Goal: Task Accomplishment & Management: Use online tool/utility

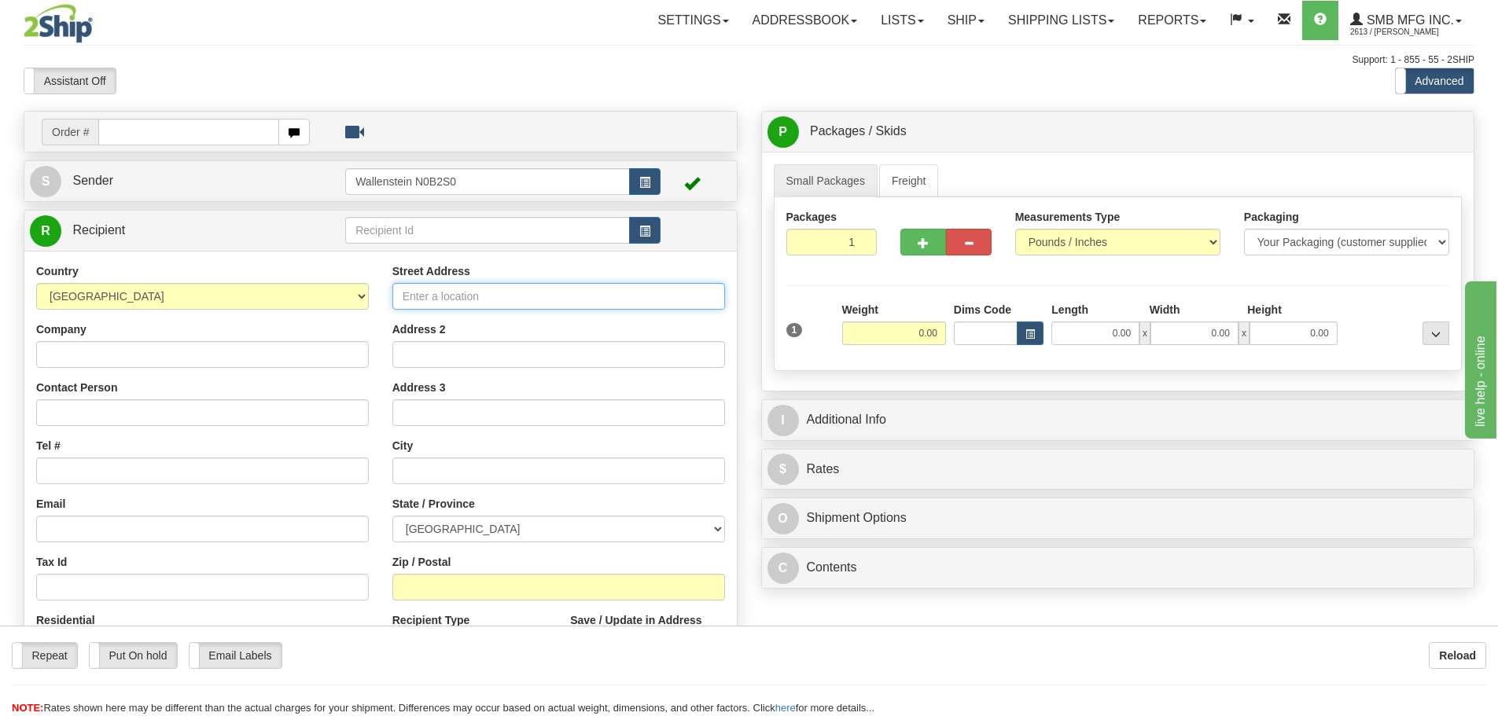
click at [430, 296] on input "Street Address" at bounding box center [558, 296] width 333 height 27
type input "[STREET_ADDRESS]"
type input "[GEOGRAPHIC_DATA]"
select select "ON"
type input "L4K 5V4"
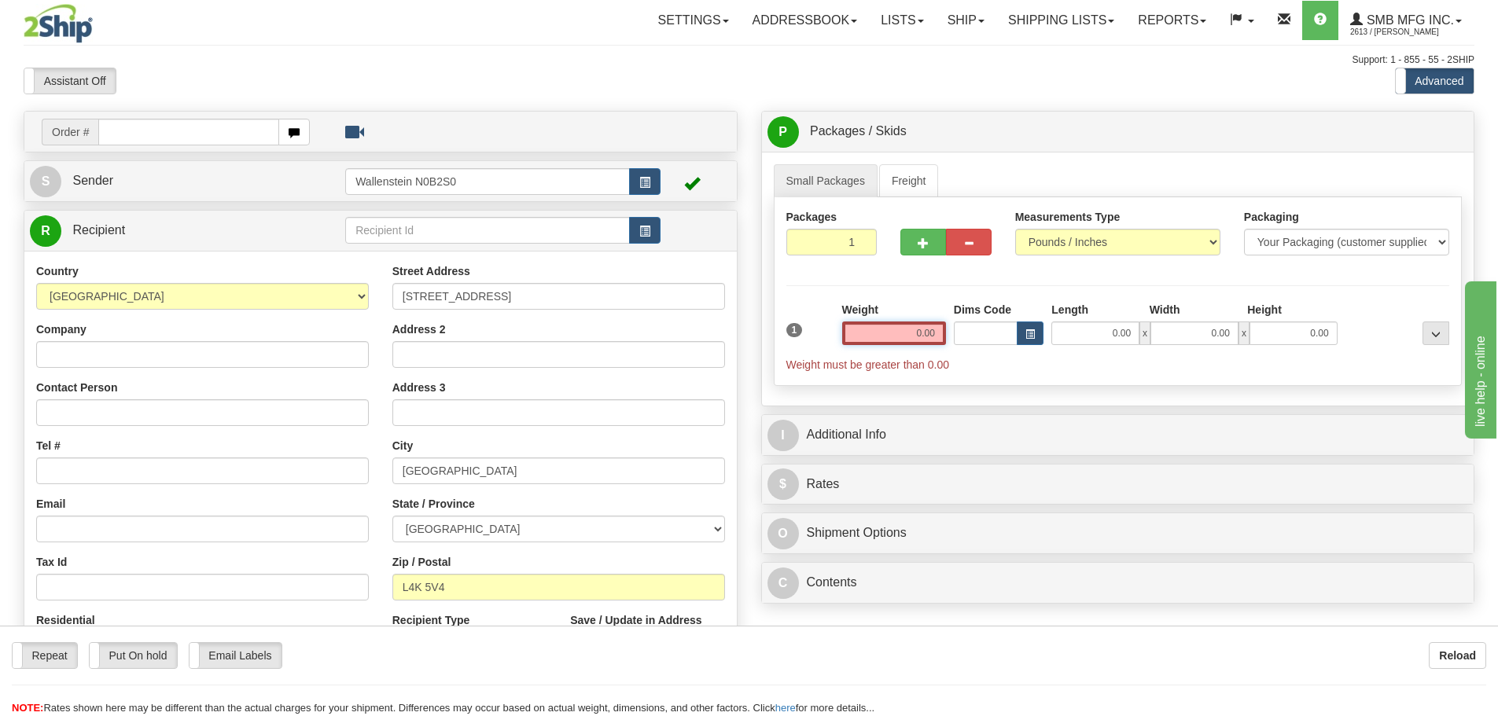
click at [904, 330] on input "0.00" at bounding box center [894, 334] width 104 height 24
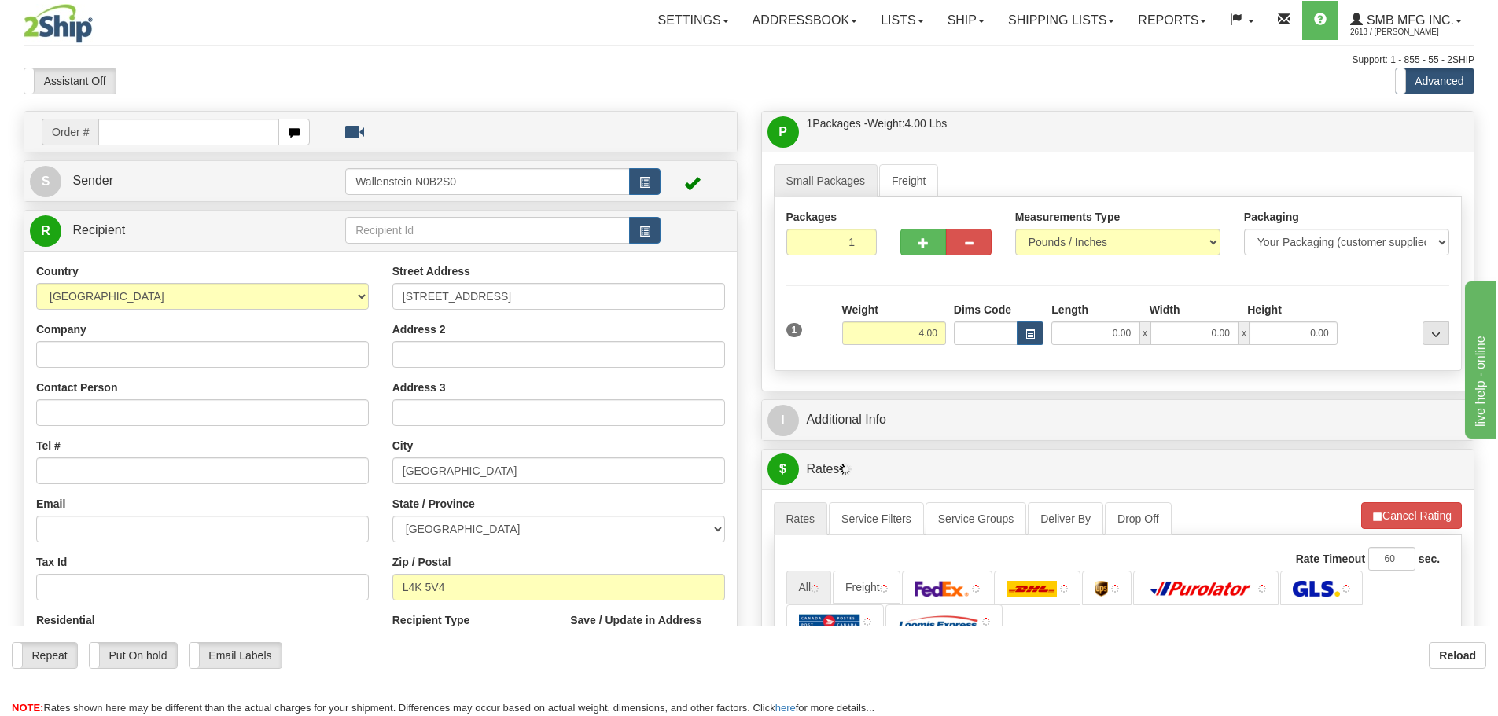
click at [968, 361] on div "Packages 1 1 Measurements Type" at bounding box center [1118, 284] width 689 height 174
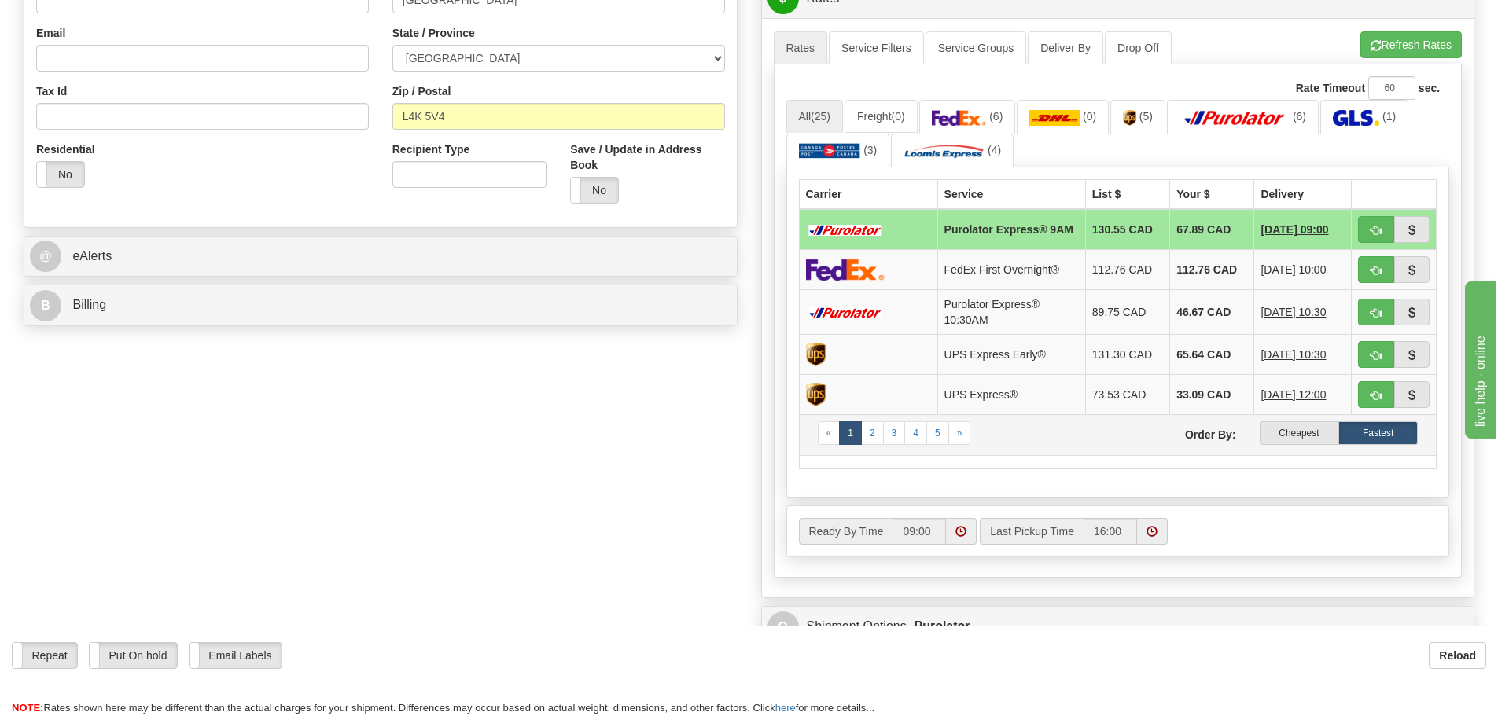
scroll to position [472, 0]
click at [1293, 438] on label "Cheapest" at bounding box center [1298, 433] width 79 height 24
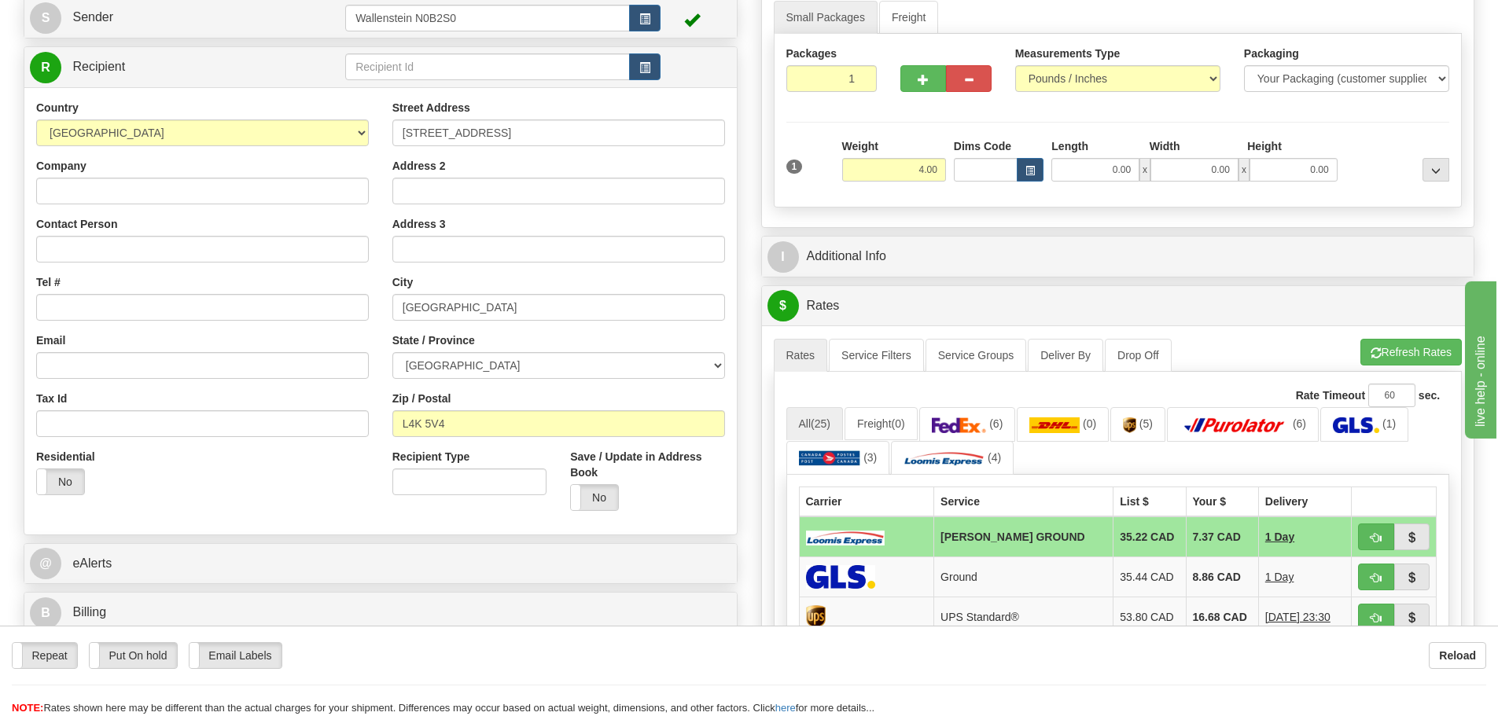
scroll to position [157, 0]
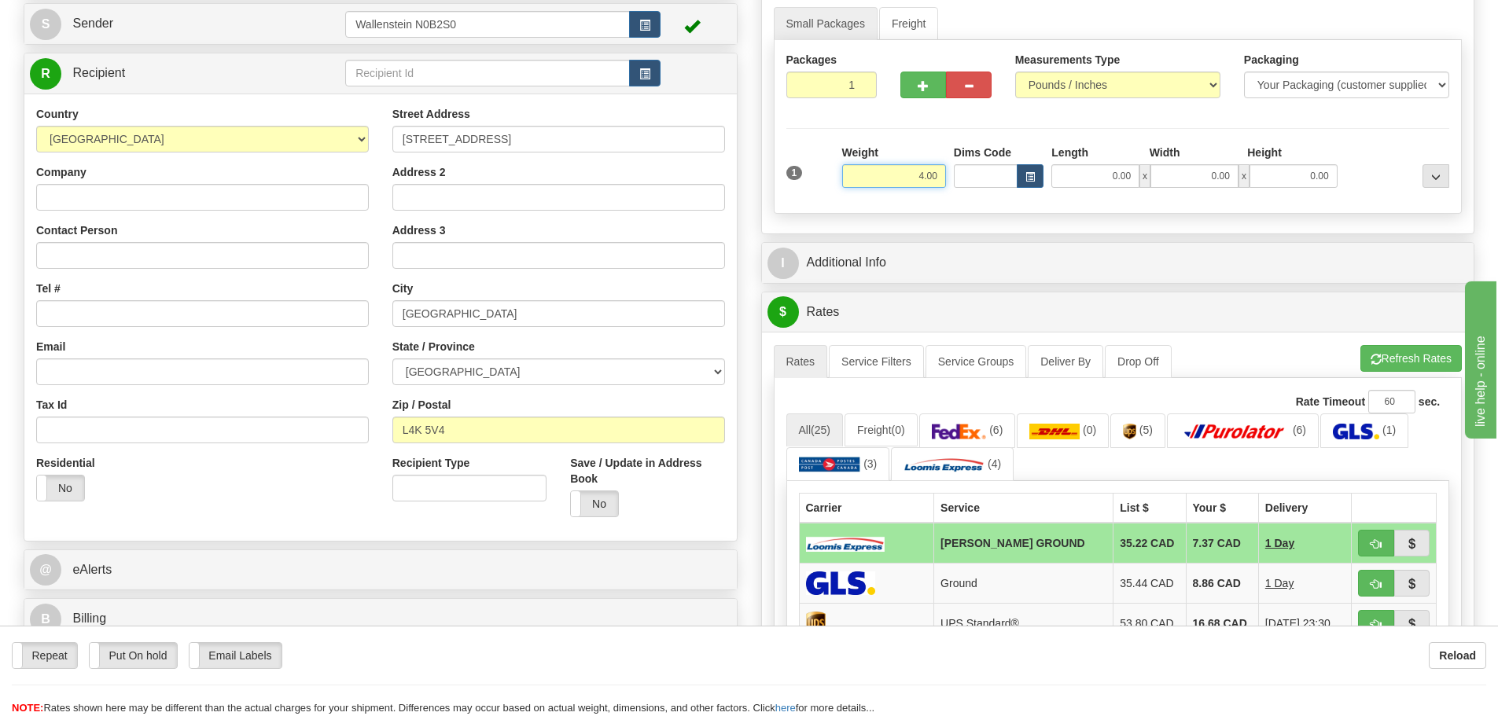
click at [919, 174] on input "4.00" at bounding box center [894, 176] width 104 height 24
type input "6.00"
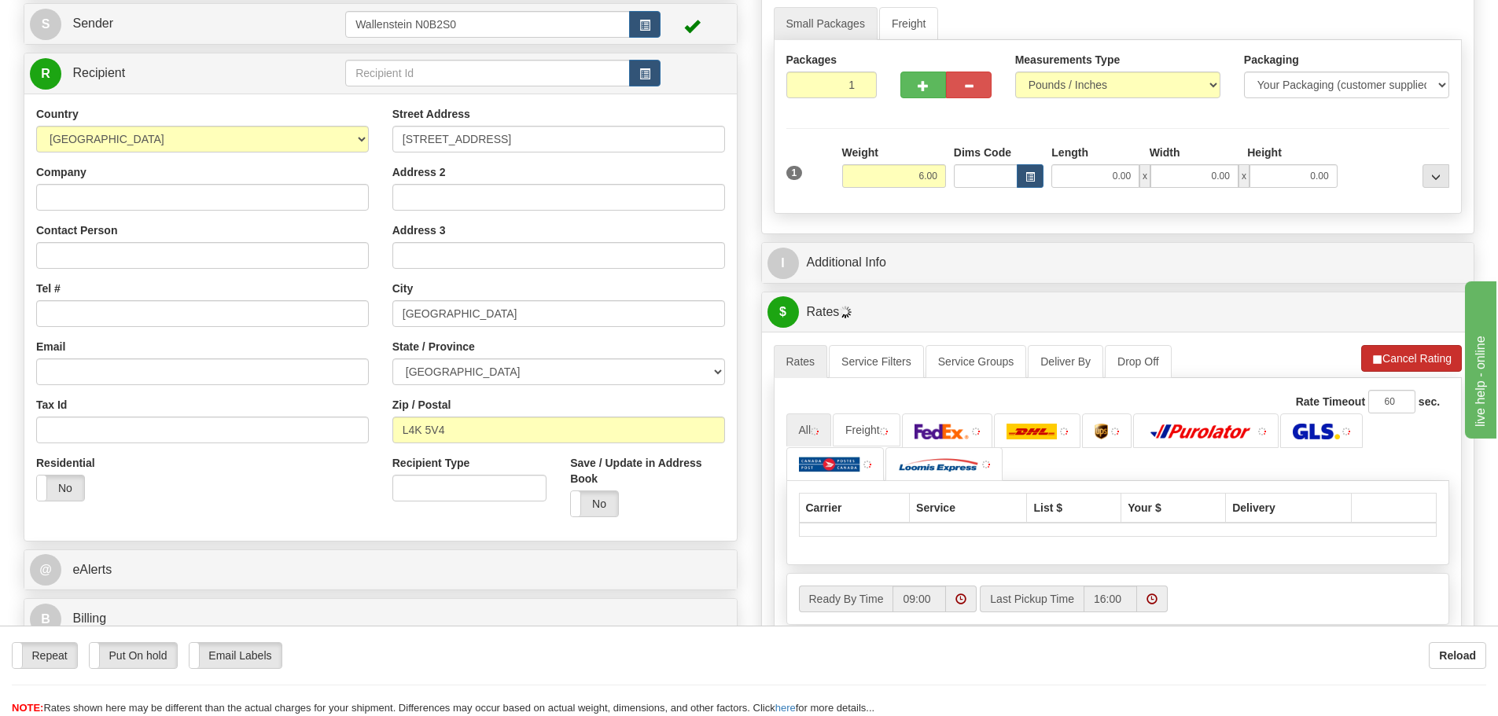
click at [1389, 354] on li "Refresh Rates Cancel Rating" at bounding box center [1411, 358] width 101 height 27
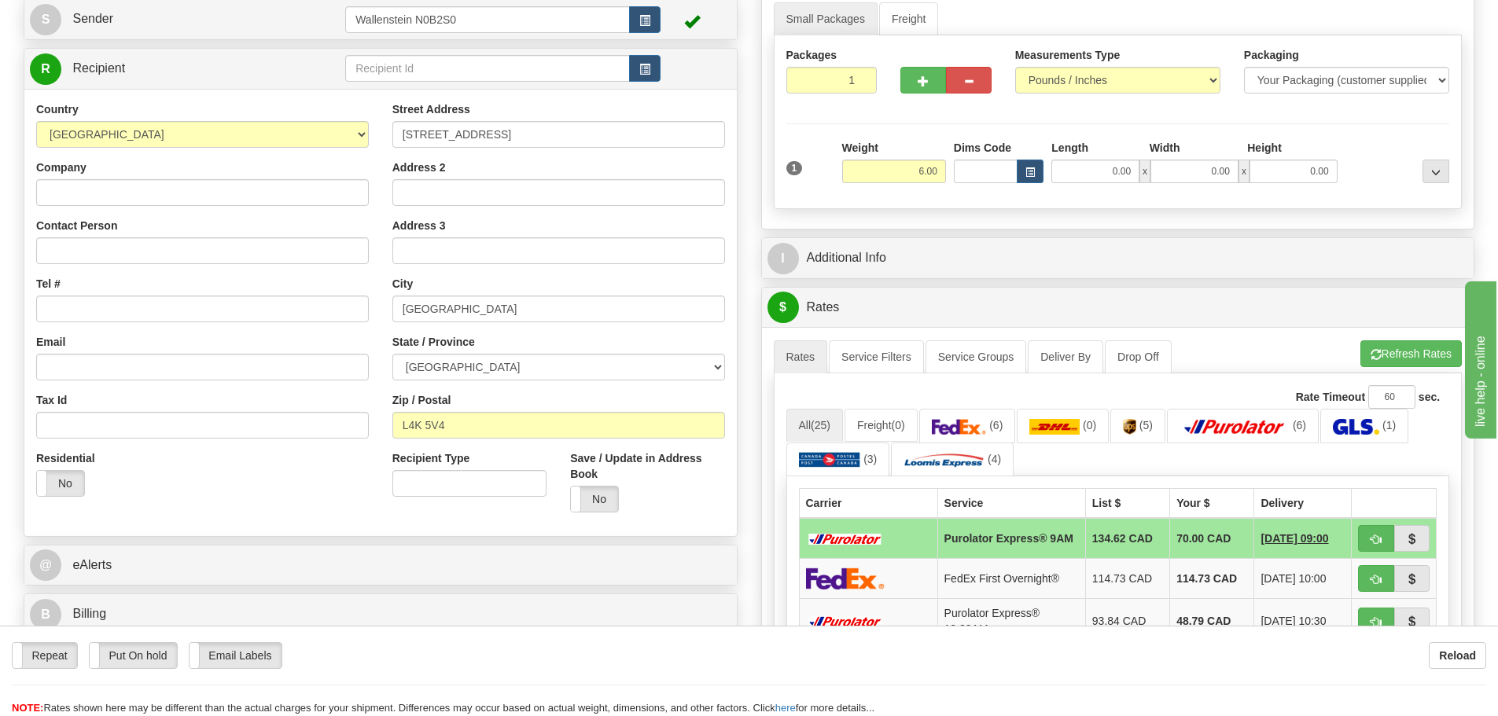
scroll to position [393, 0]
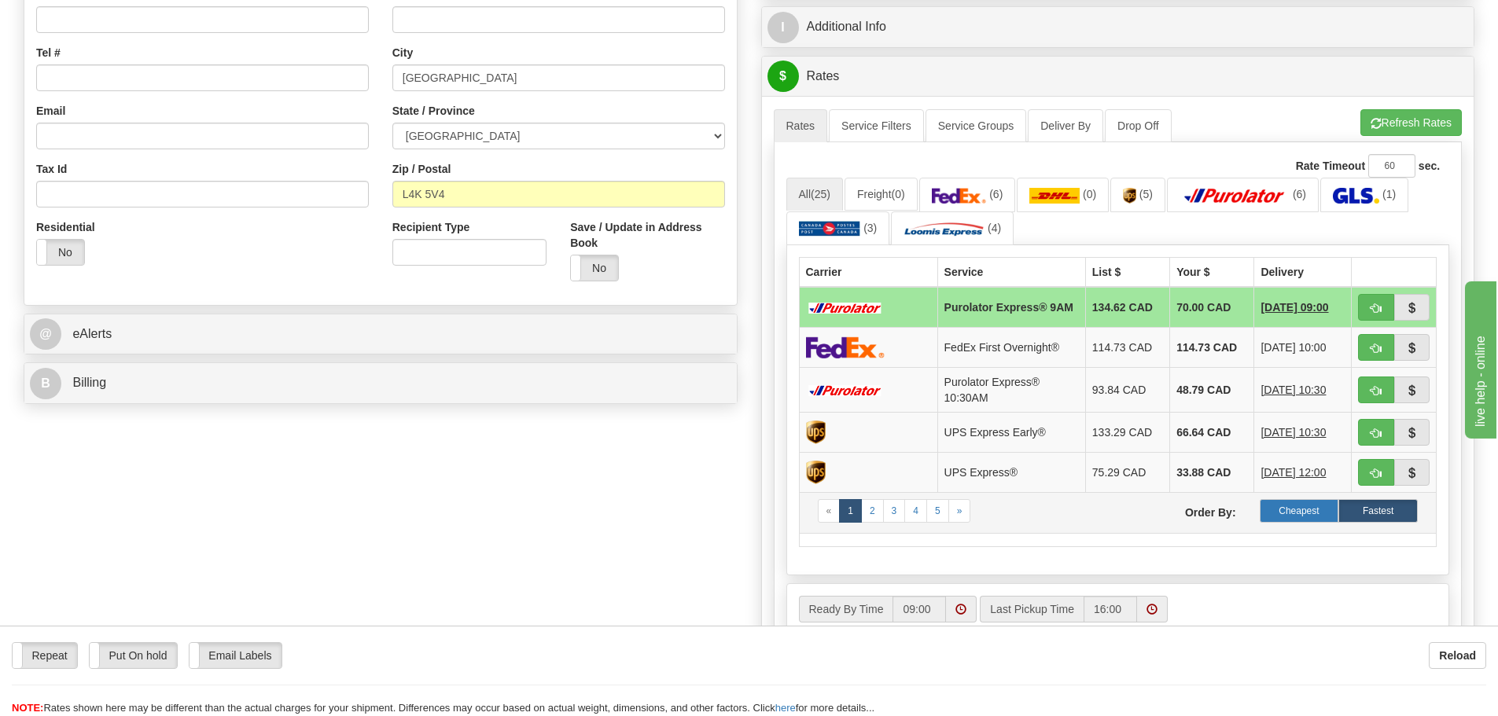
click at [1294, 513] on label "Cheapest" at bounding box center [1298, 511] width 79 height 24
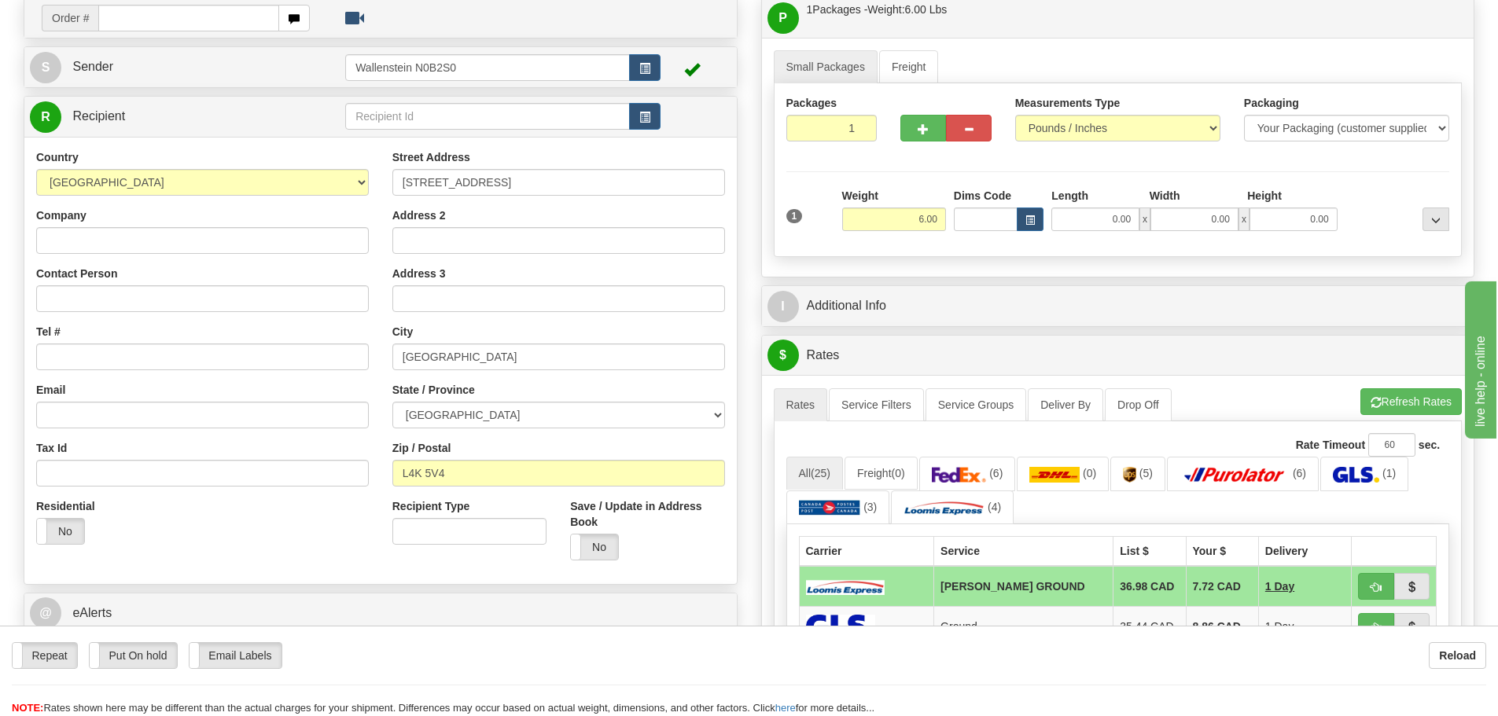
scroll to position [79, 0]
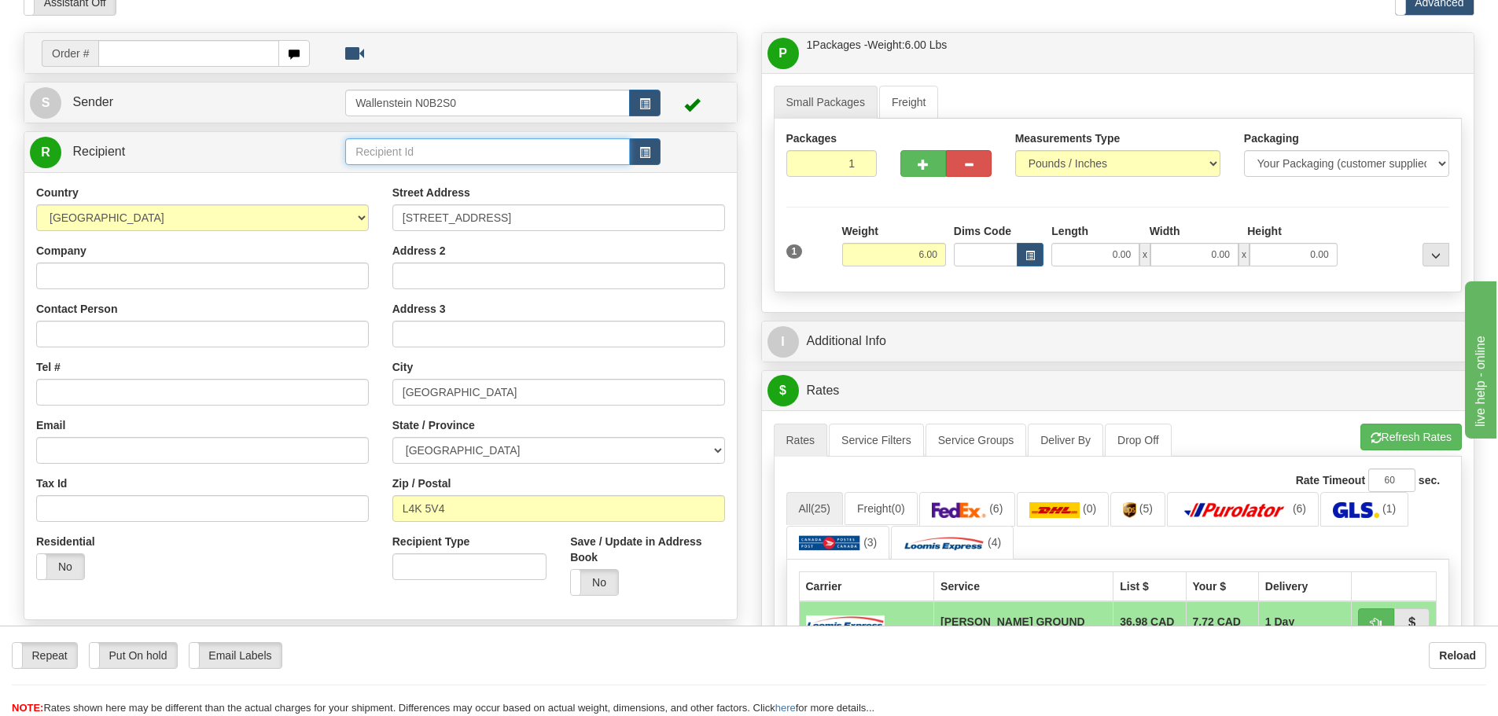
click at [369, 154] on input "text" at bounding box center [487, 151] width 285 height 27
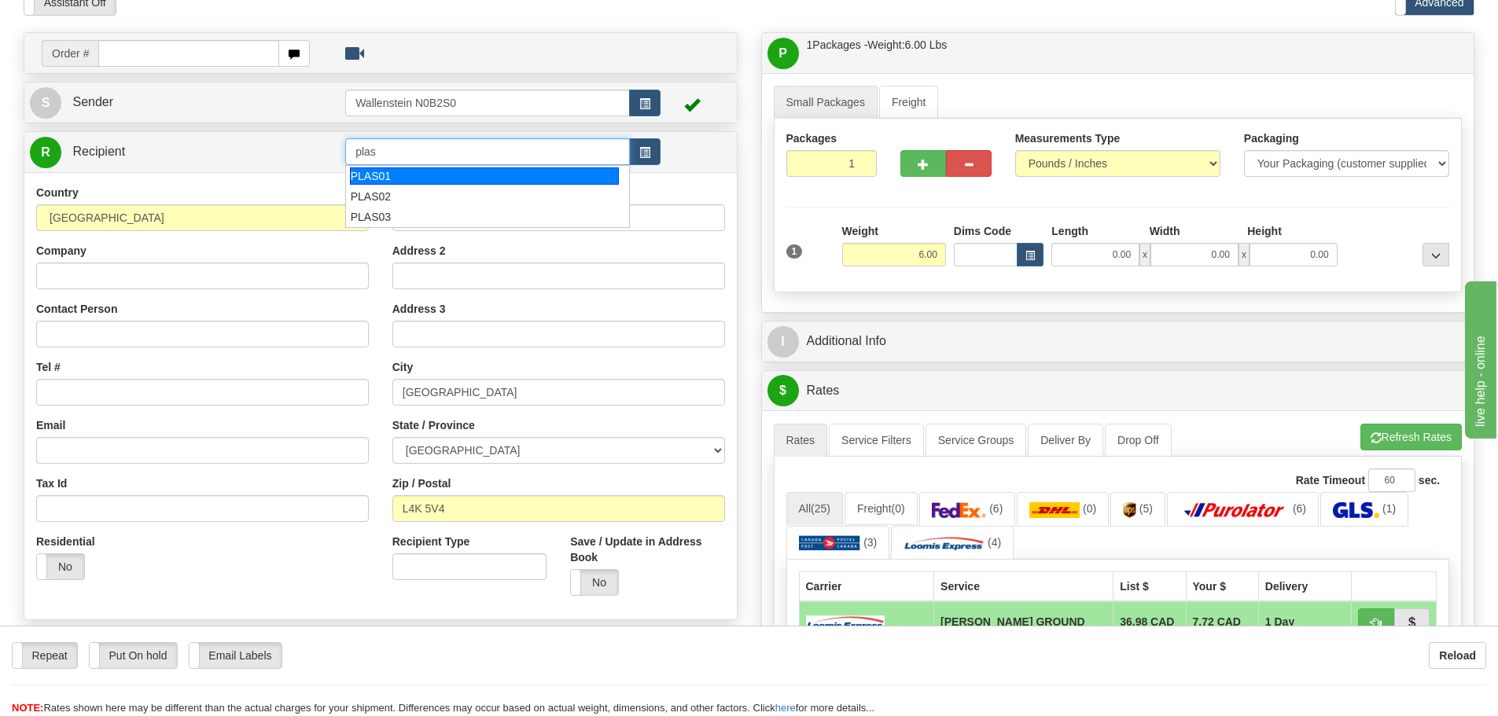
click at [398, 174] on div "PLAS01" at bounding box center [485, 175] width 270 height 17
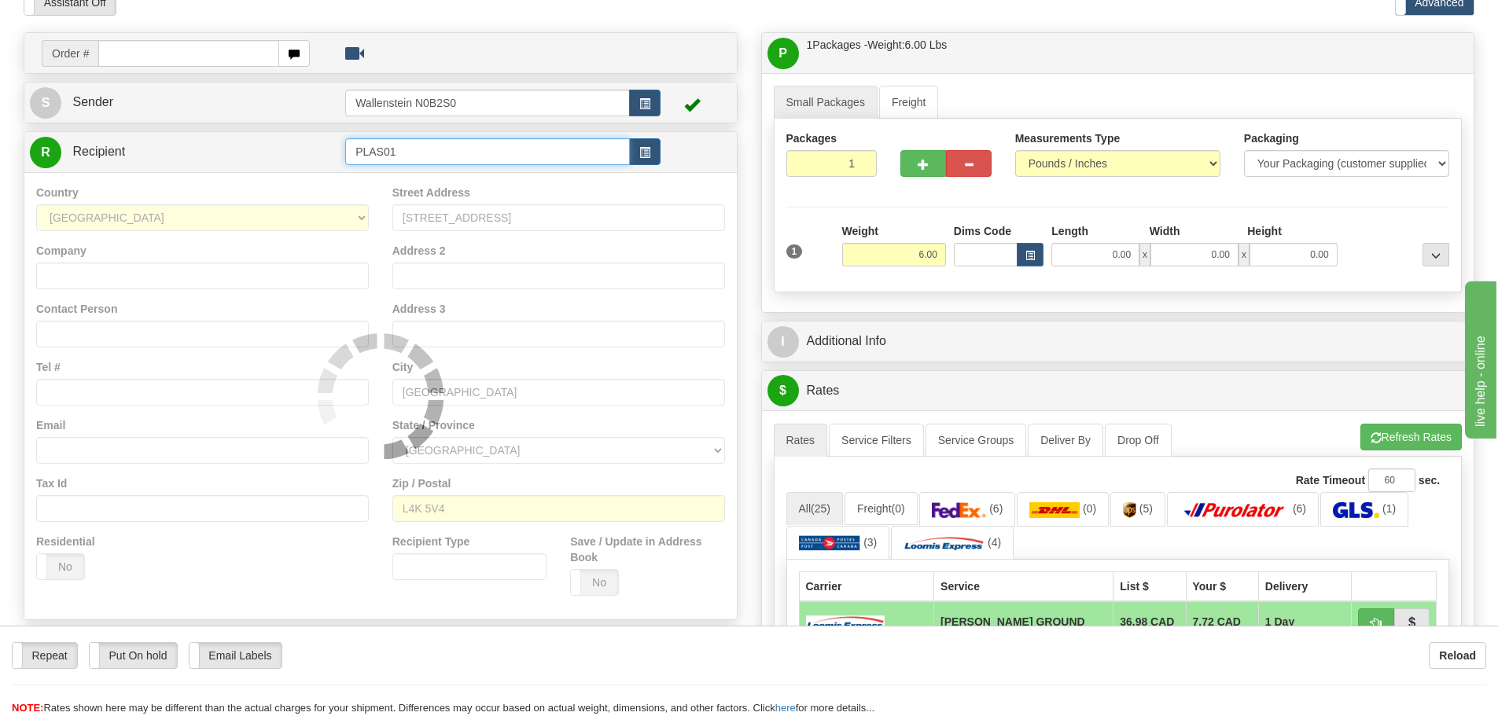
type input "PLAS01"
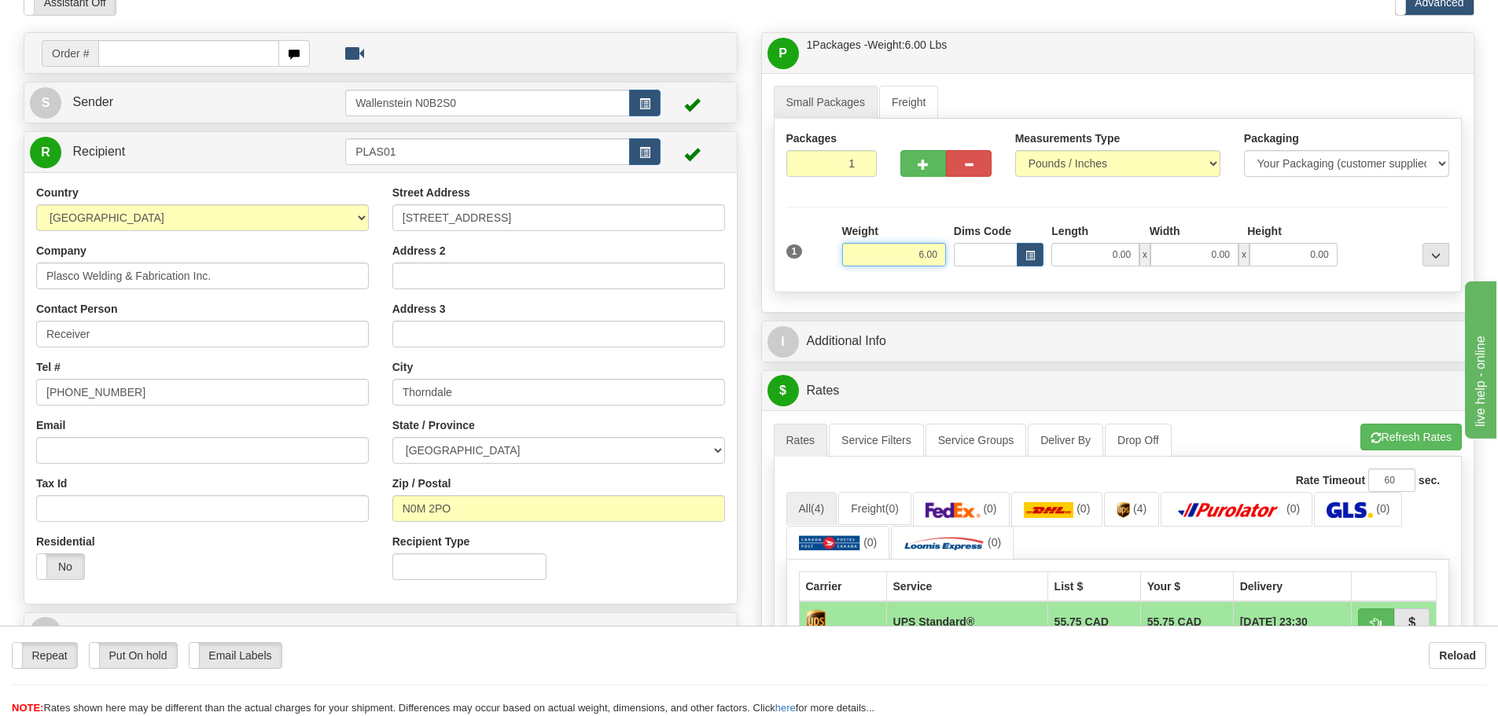
click at [891, 256] on input "6.00" at bounding box center [894, 255] width 104 height 24
type input "3.00"
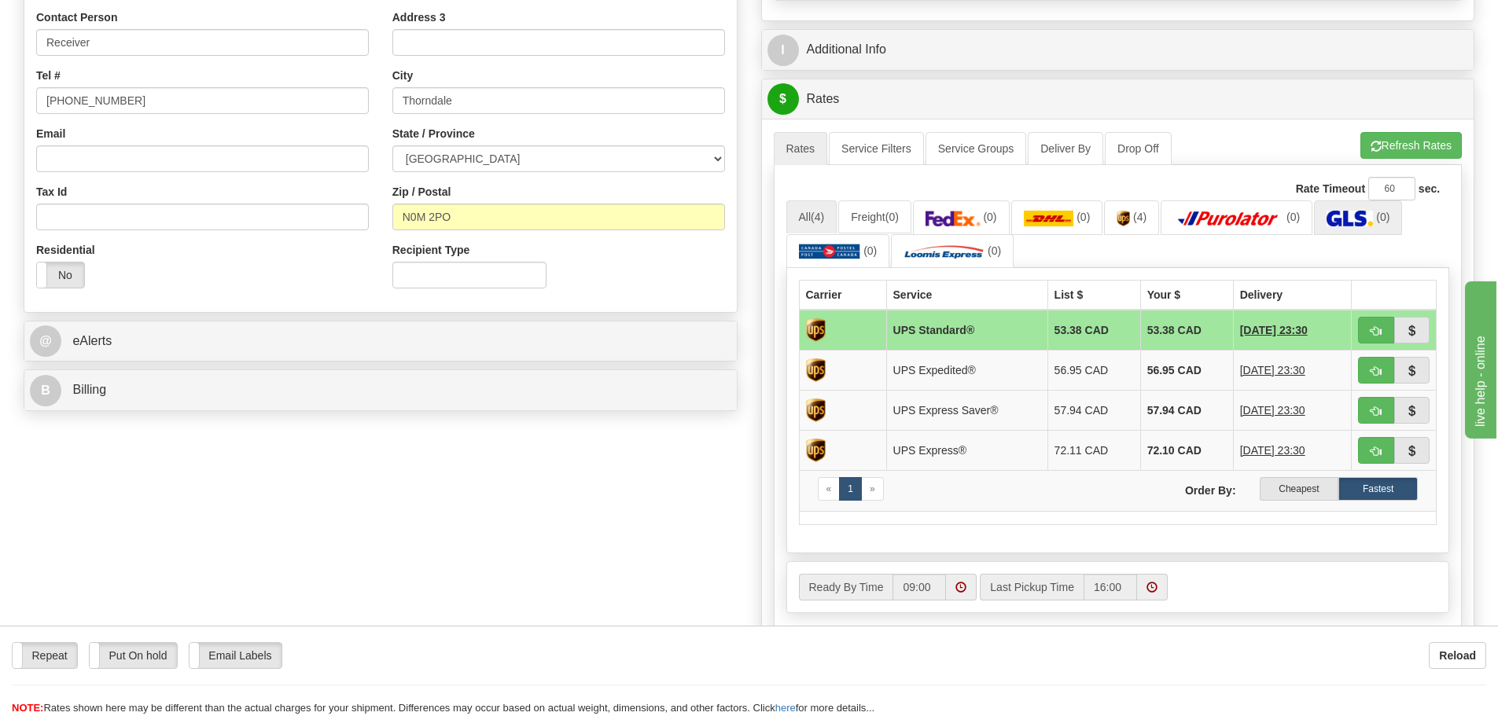
scroll to position [393, 0]
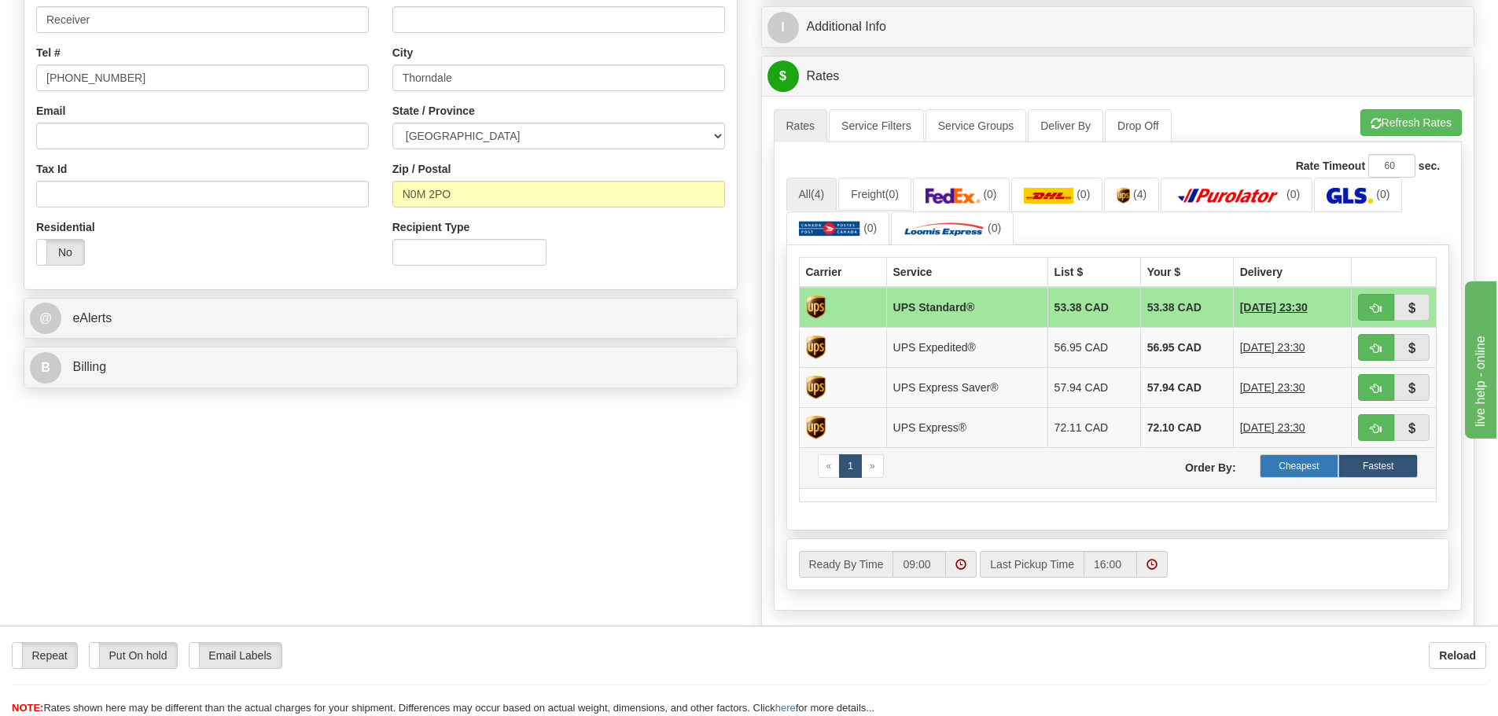
click at [1291, 467] on label "Cheapest" at bounding box center [1298, 466] width 79 height 24
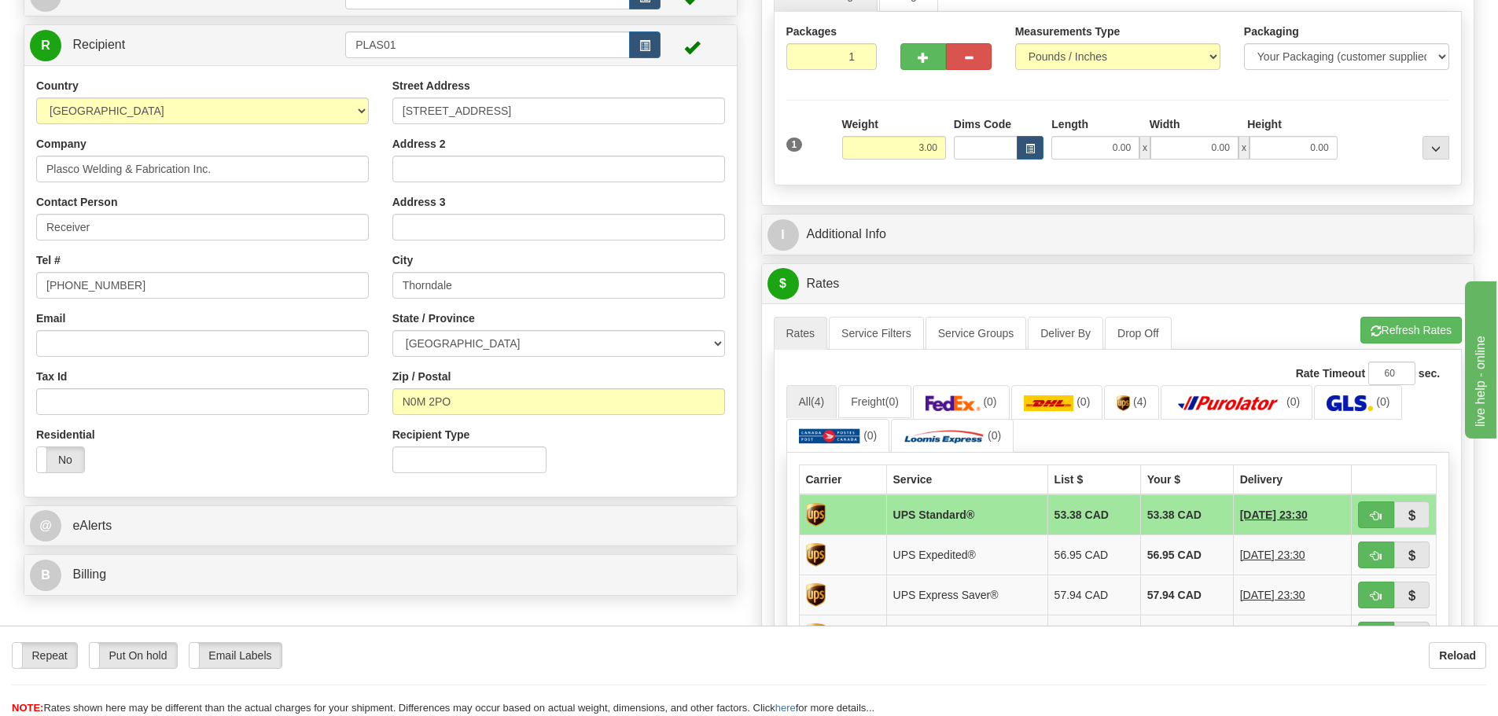
scroll to position [157, 0]
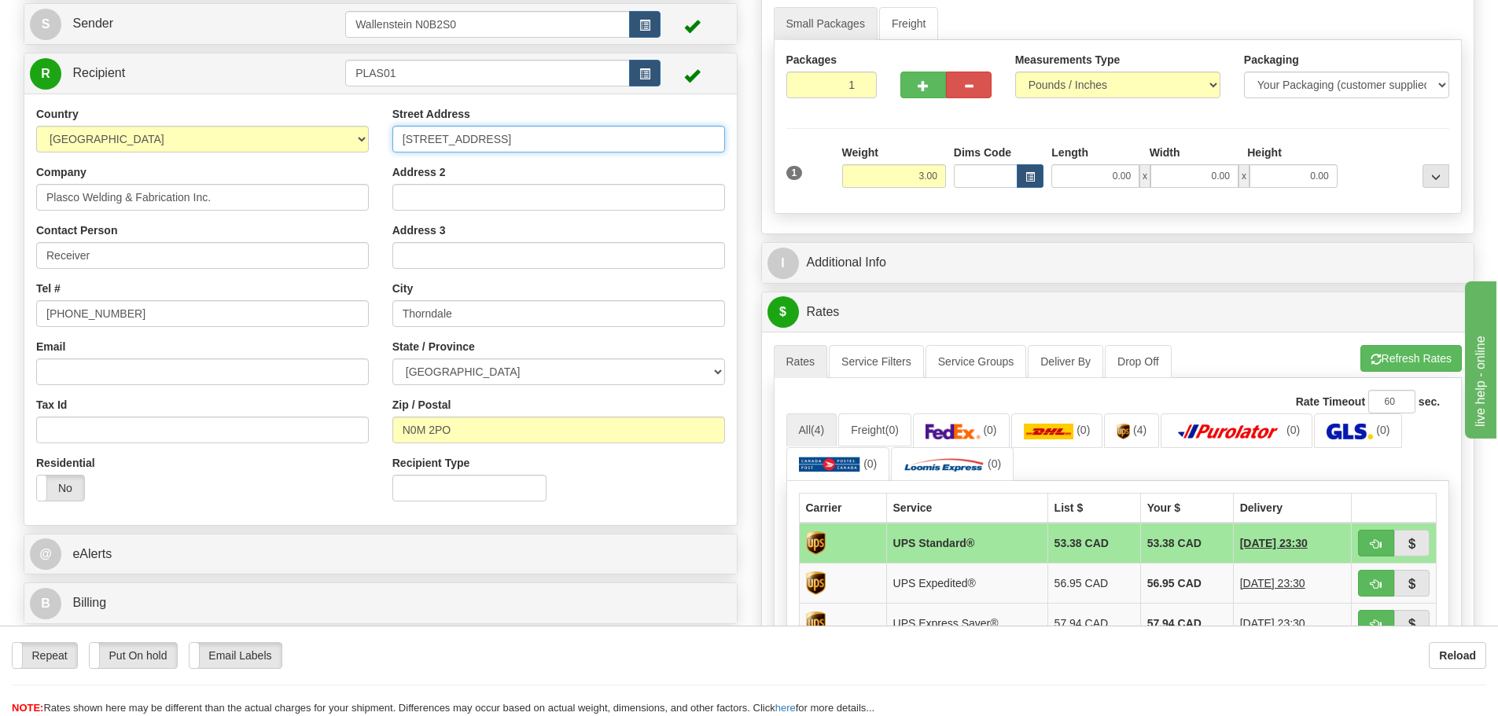
click at [561, 134] on input "[STREET_ADDRESS]" at bounding box center [558, 139] width 333 height 27
drag, startPoint x: 561, startPoint y: 134, endPoint x: 360, endPoint y: 133, distance: 201.3
click at [360, 133] on div "Country [GEOGRAPHIC_DATA] [GEOGRAPHIC_DATA] [GEOGRAPHIC_DATA] [GEOGRAPHIC_DATA]…" at bounding box center [380, 309] width 712 height 407
paste input "[STREET_ADDRESS]"
type input "[STREET_ADDRESS]"
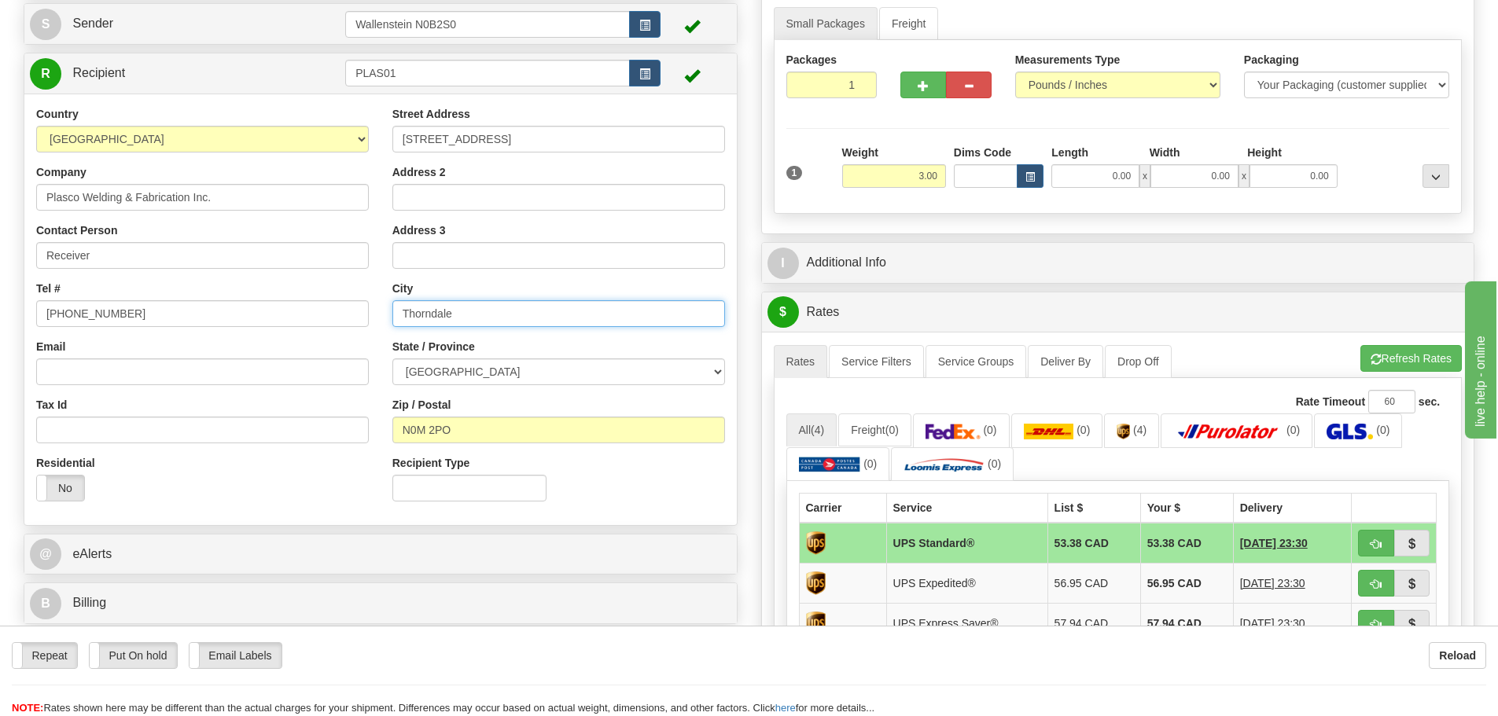
drag, startPoint x: 487, startPoint y: 310, endPoint x: 296, endPoint y: 325, distance: 191.7
click at [296, 326] on div "Country [GEOGRAPHIC_DATA] [GEOGRAPHIC_DATA] [GEOGRAPHIC_DATA] [GEOGRAPHIC_DATA]…" at bounding box center [380, 309] width 712 height 407
paste input "[GEOGRAPHIC_DATA]"
type input "[GEOGRAPHIC_DATA]"
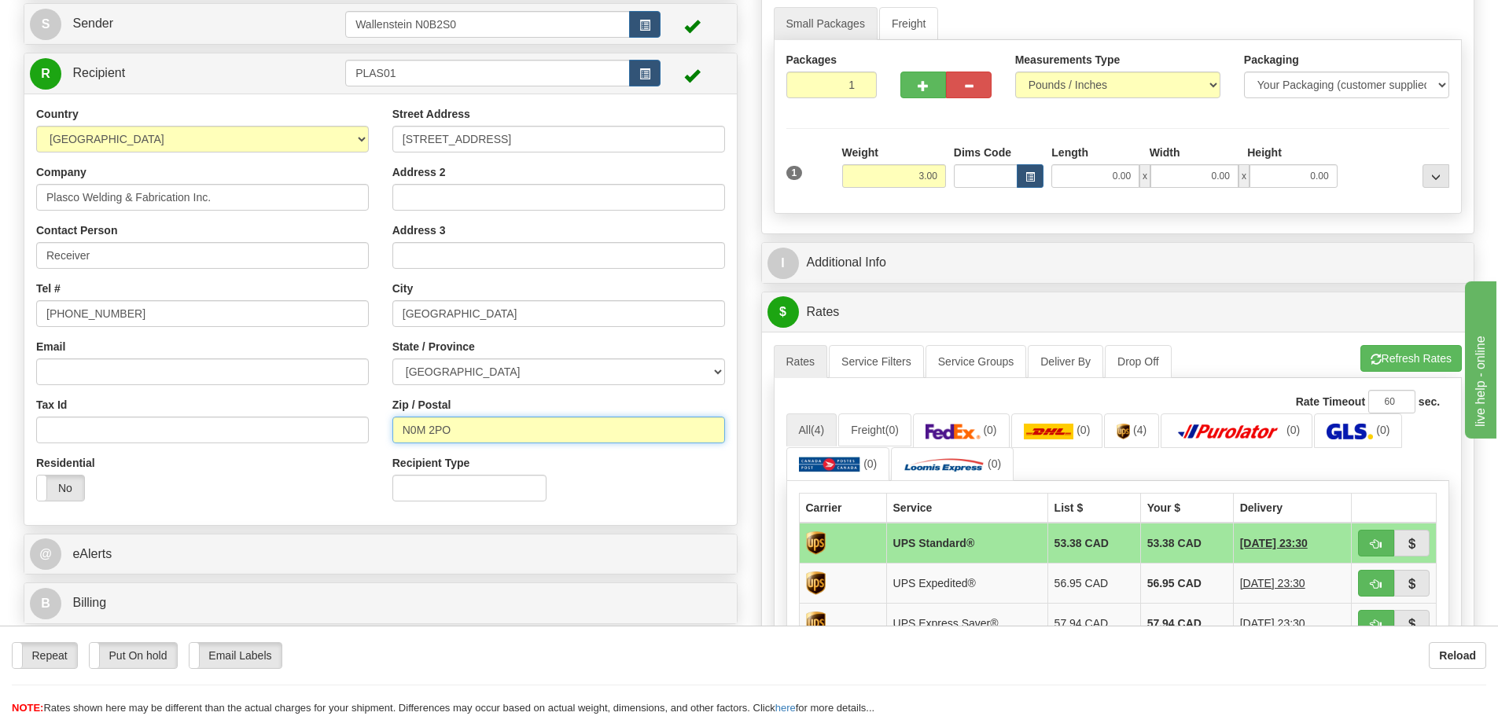
click at [508, 425] on input "N0M 2PO" at bounding box center [558, 430] width 333 height 27
drag, startPoint x: 491, startPoint y: 428, endPoint x: 360, endPoint y: 425, distance: 131.3
click at [360, 425] on div "Country [GEOGRAPHIC_DATA] [GEOGRAPHIC_DATA] [GEOGRAPHIC_DATA] [GEOGRAPHIC_DATA]…" at bounding box center [380, 309] width 712 height 407
paste input "5V4K8"
click at [422, 427] on input "N5V4K8" at bounding box center [558, 430] width 333 height 27
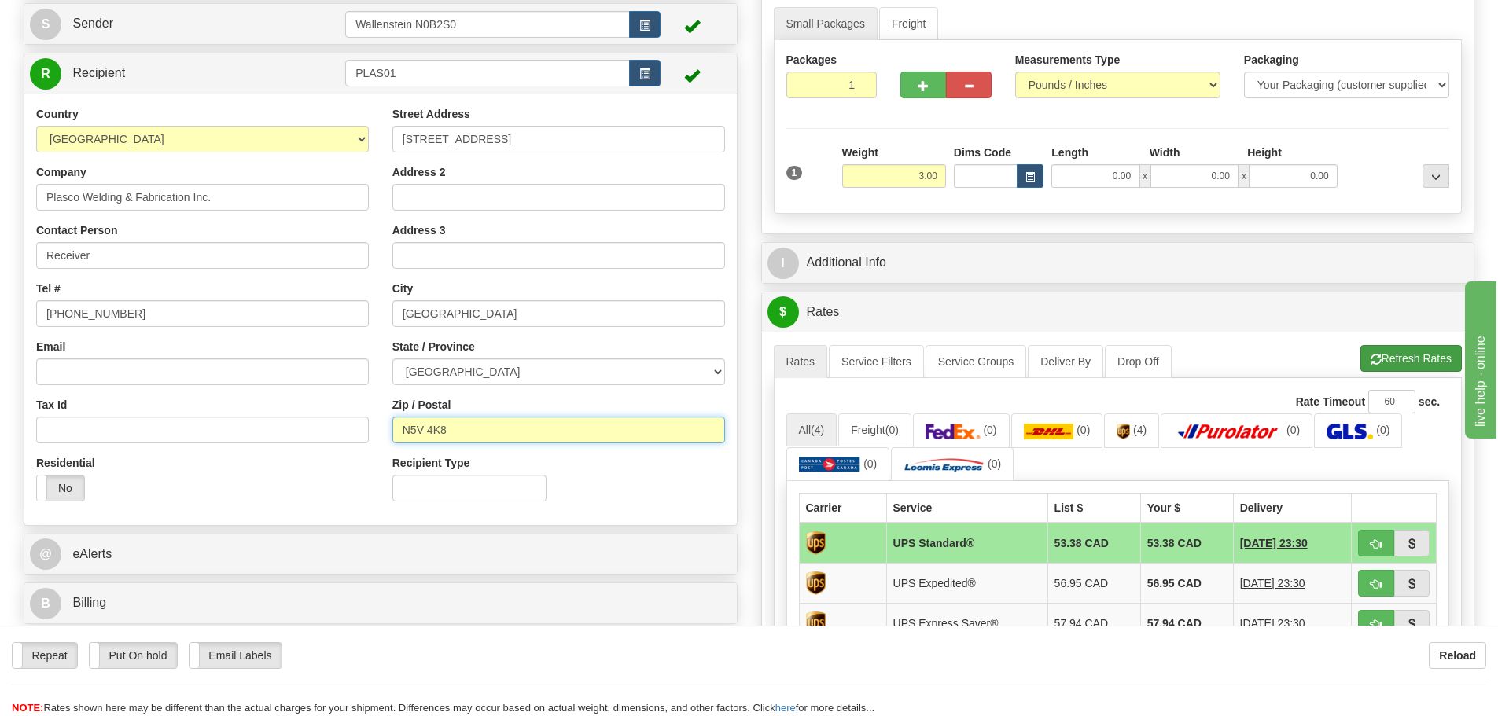
type input "N5V 4K8"
click at [1393, 360] on button "Refresh Rates" at bounding box center [1410, 358] width 101 height 27
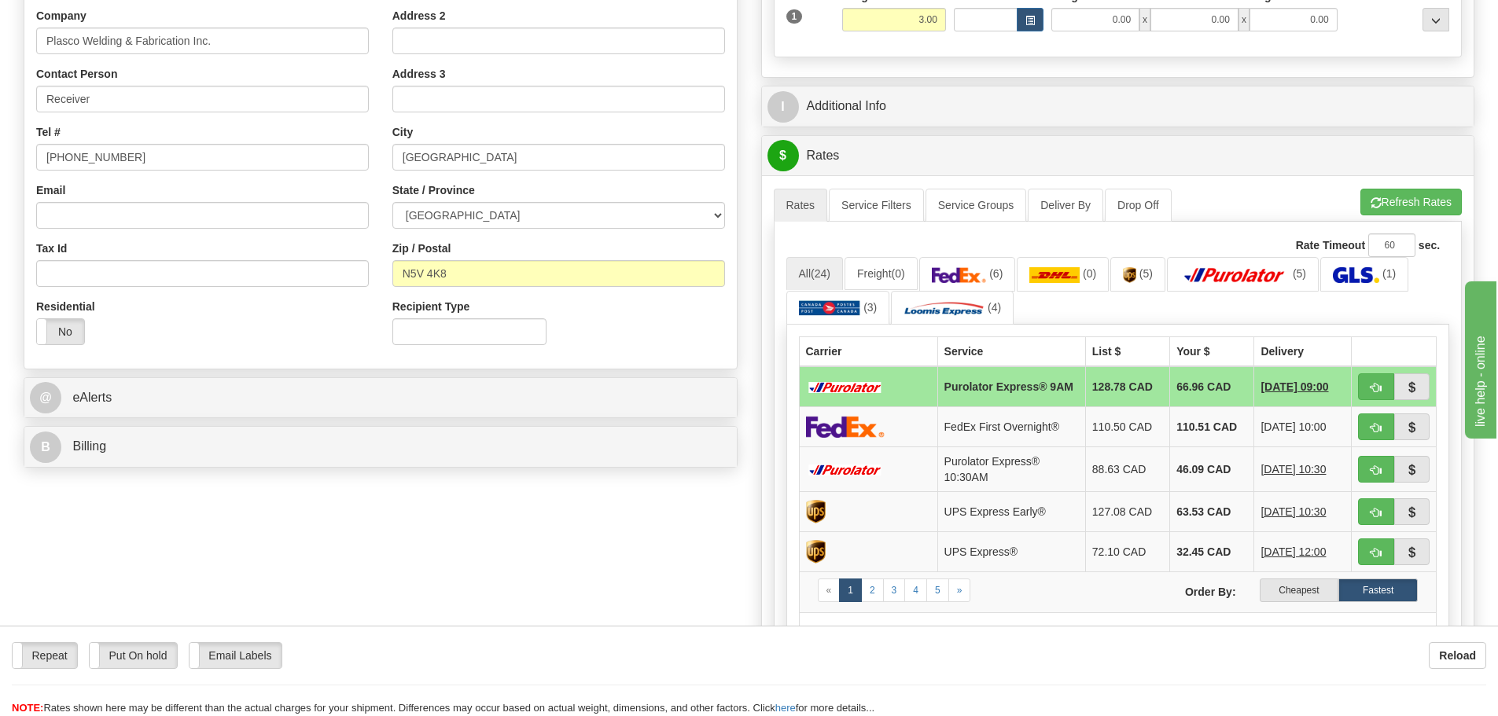
scroll to position [314, 0]
click at [1291, 593] on label "Cheapest" at bounding box center [1298, 590] width 79 height 24
